Goal: Book appointment/travel/reservation

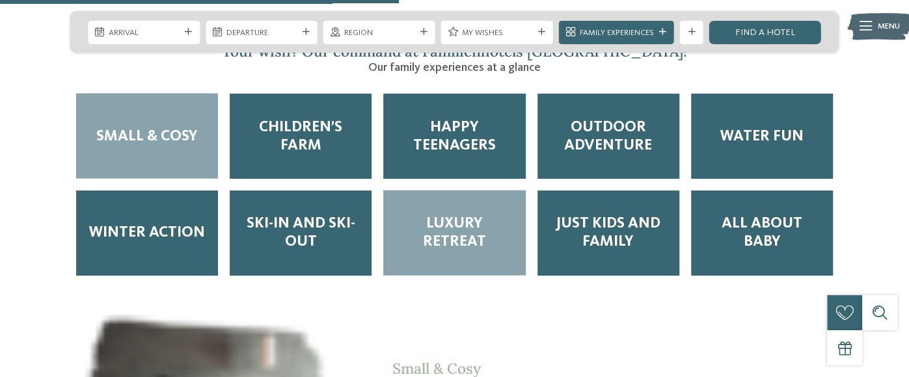
scroll to position [1562, 0]
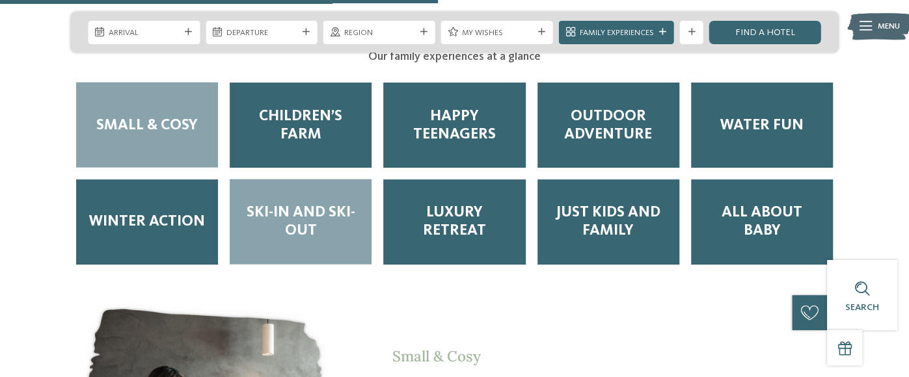
click at [311, 204] on span "Ski-in and Ski-out" at bounding box center [300, 222] width 118 height 36
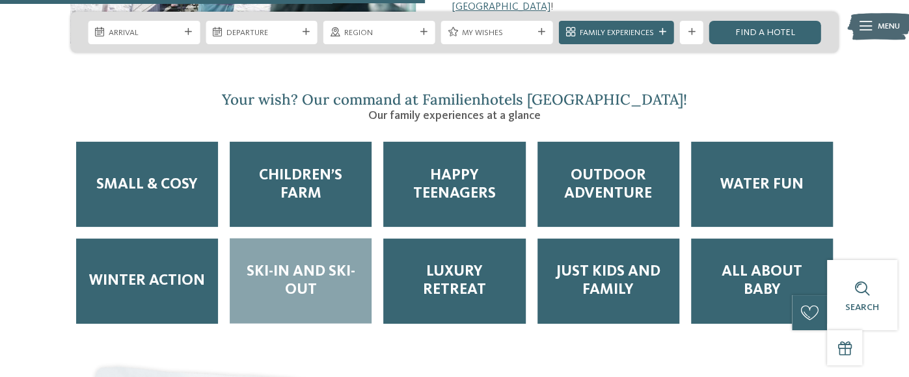
scroll to position [1432, 0]
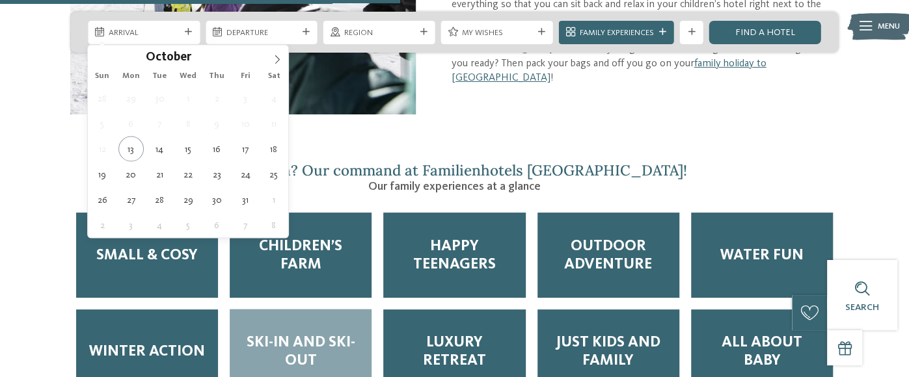
click at [185, 34] on icon at bounding box center [188, 32] width 7 height 7
click at [275, 62] on icon at bounding box center [277, 59] width 9 height 9
click at [275, 61] on icon at bounding box center [277, 59] width 9 height 9
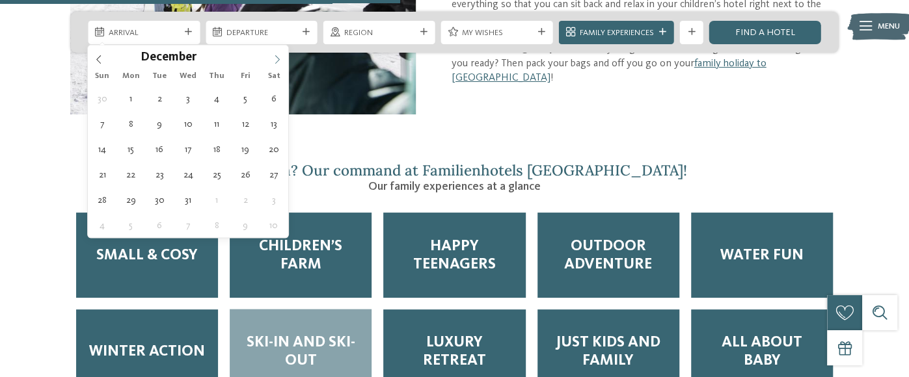
type input "****"
click at [273, 62] on icon at bounding box center [277, 59] width 9 height 9
click at [273, 61] on icon at bounding box center [277, 59] width 9 height 9
type div "[DATE]"
type input "****"
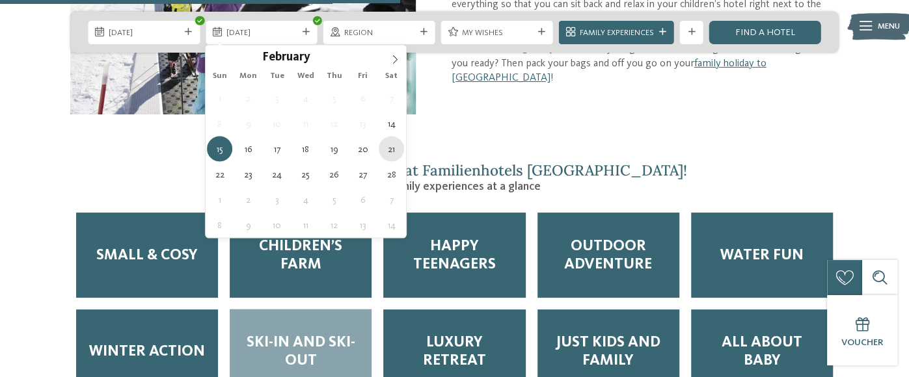
type div "[DATE]"
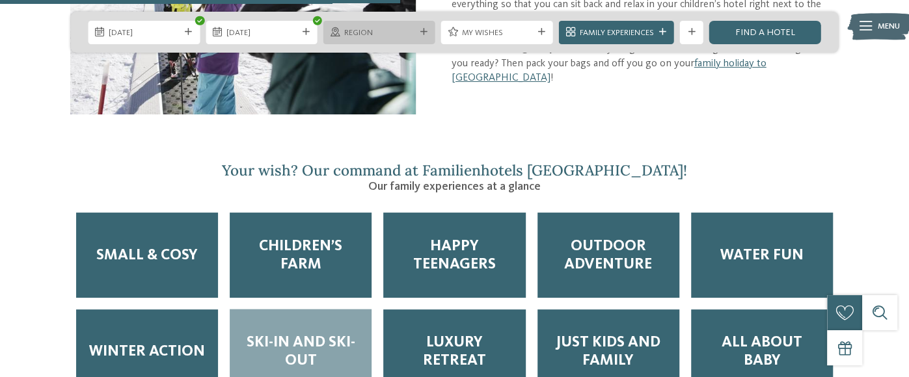
click at [409, 31] on span "Region" at bounding box center [379, 33] width 71 height 12
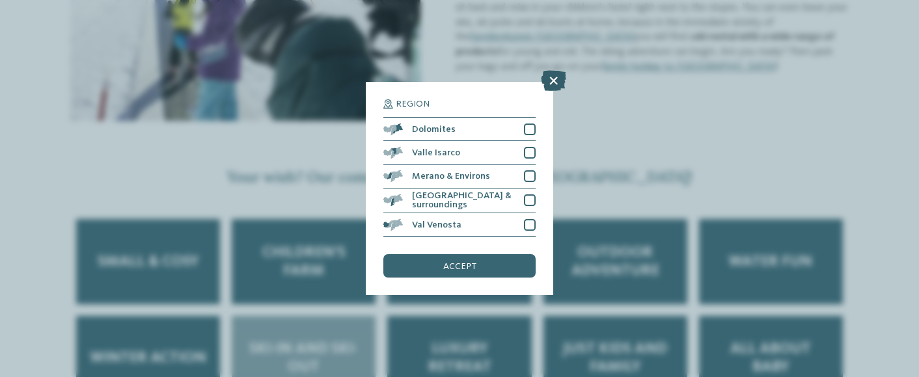
click at [551, 83] on icon at bounding box center [553, 80] width 25 height 21
